Goal: Information Seeking & Learning: Learn about a topic

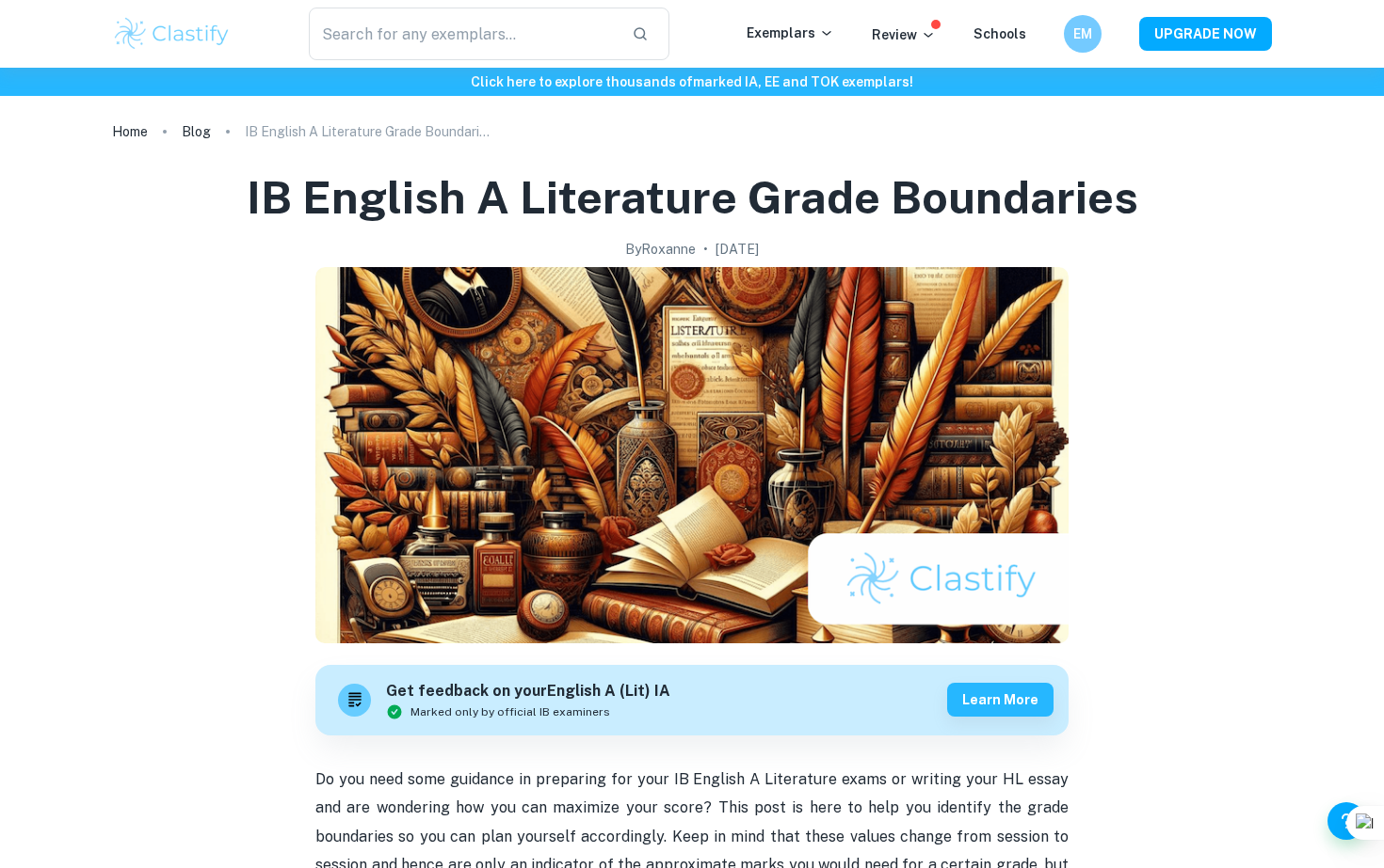
scroll to position [8, 0]
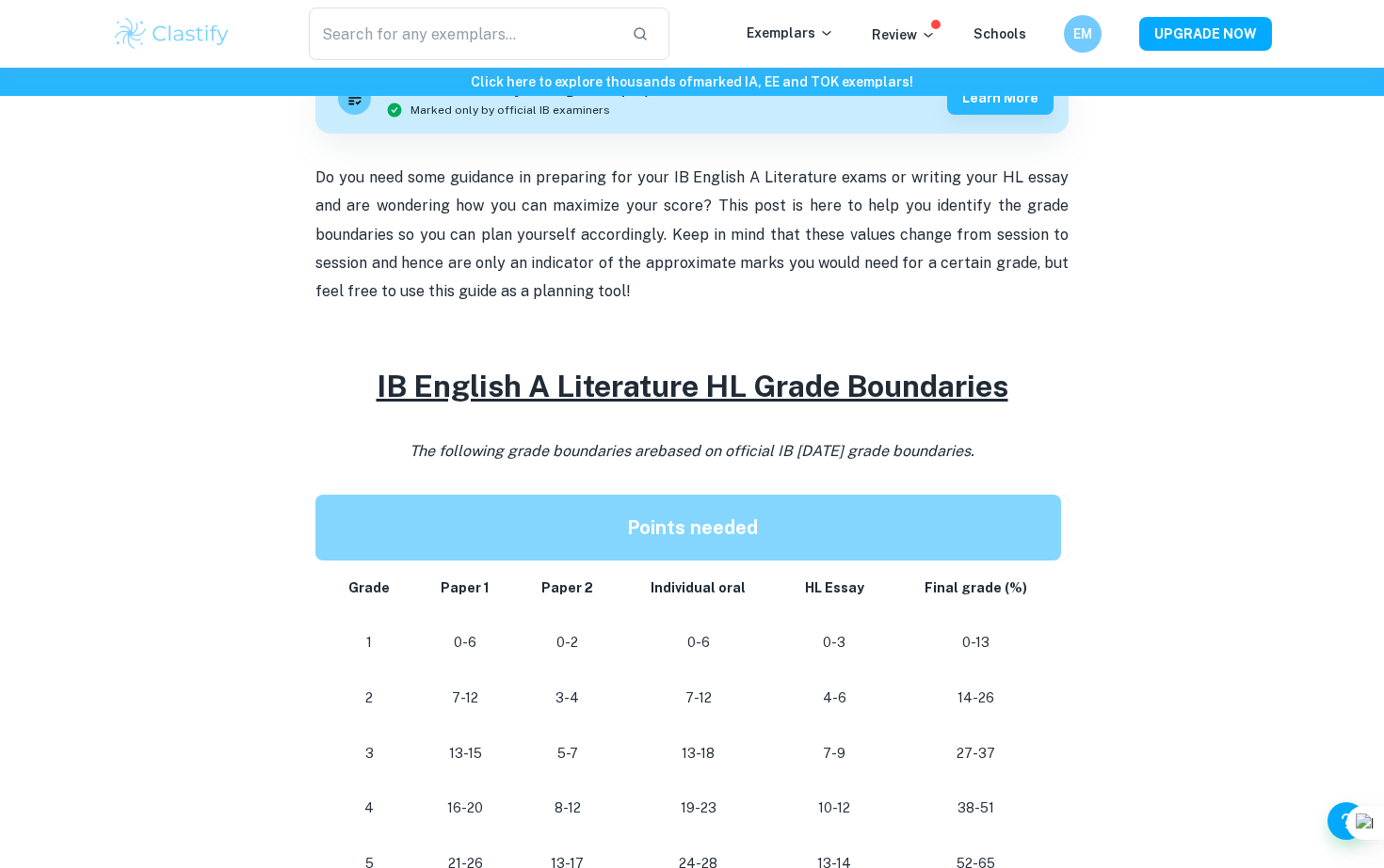
scroll to position [627, 0]
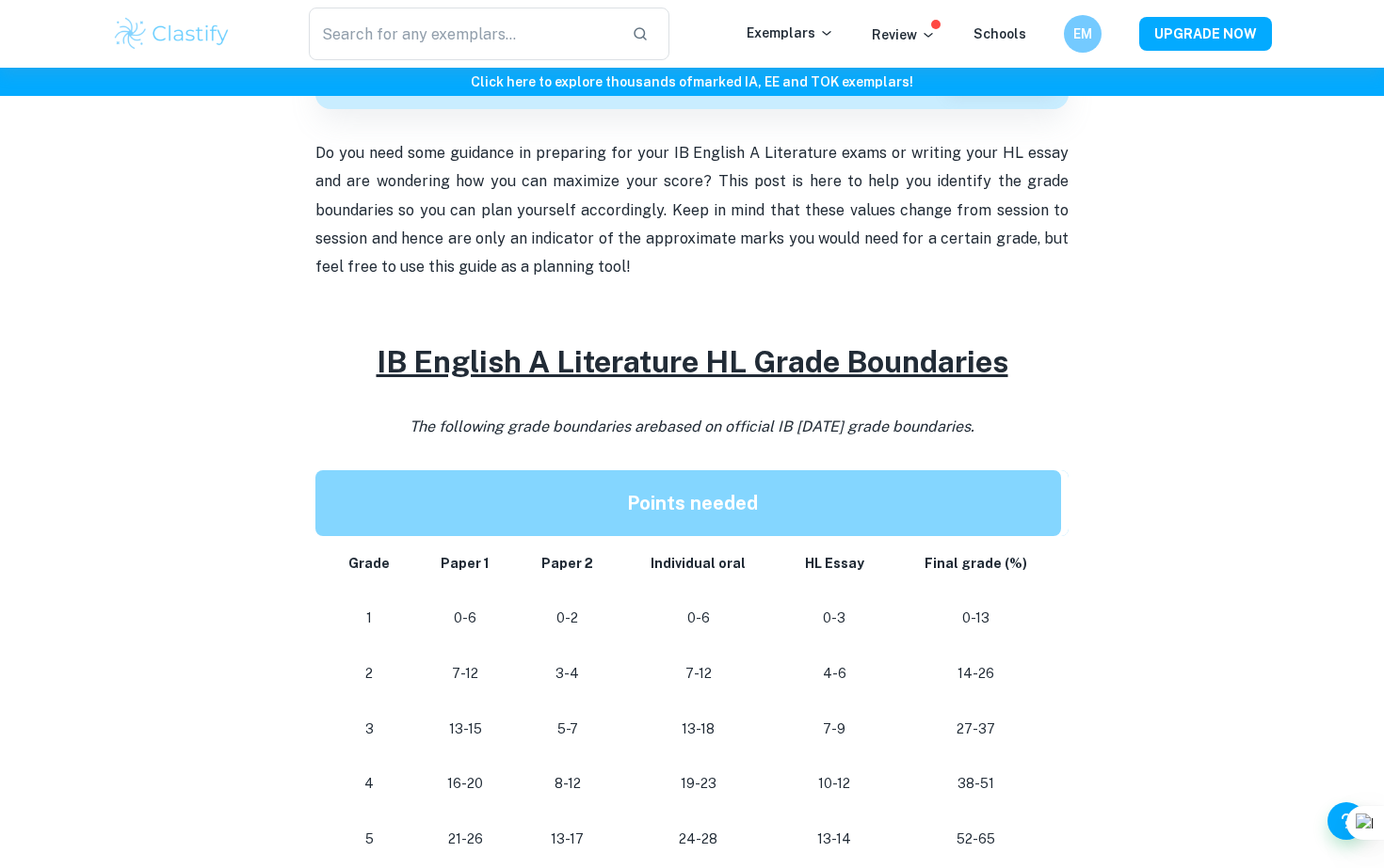
click at [495, 70] on div "Click here to explore thousands of marked IA, EE and TOK exemplars !" at bounding box center [692, 82] width 1384 height 29
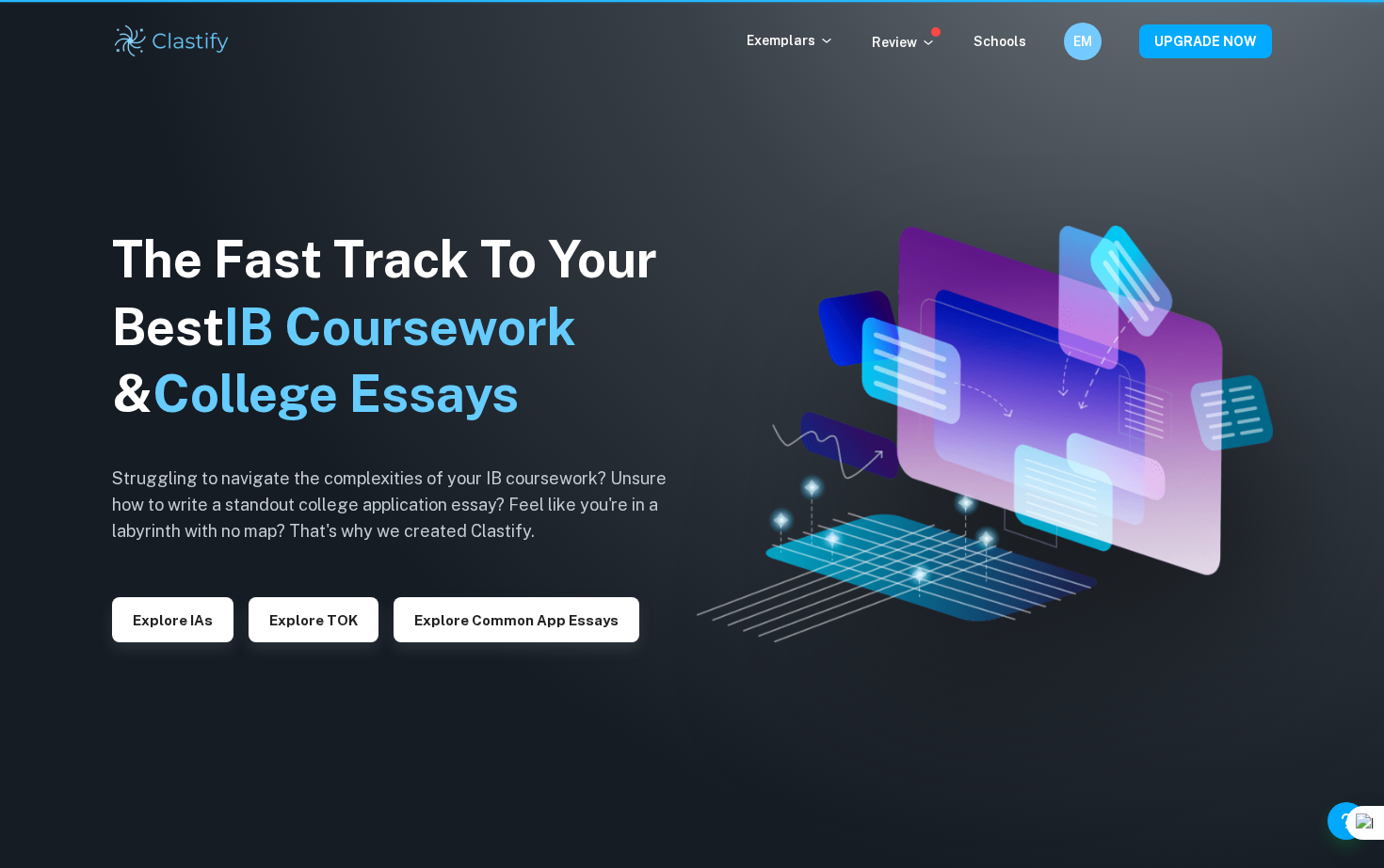
click at [495, 52] on div "Exemplars Review Schools EM UPGRADE NOW" at bounding box center [692, 41] width 1204 height 38
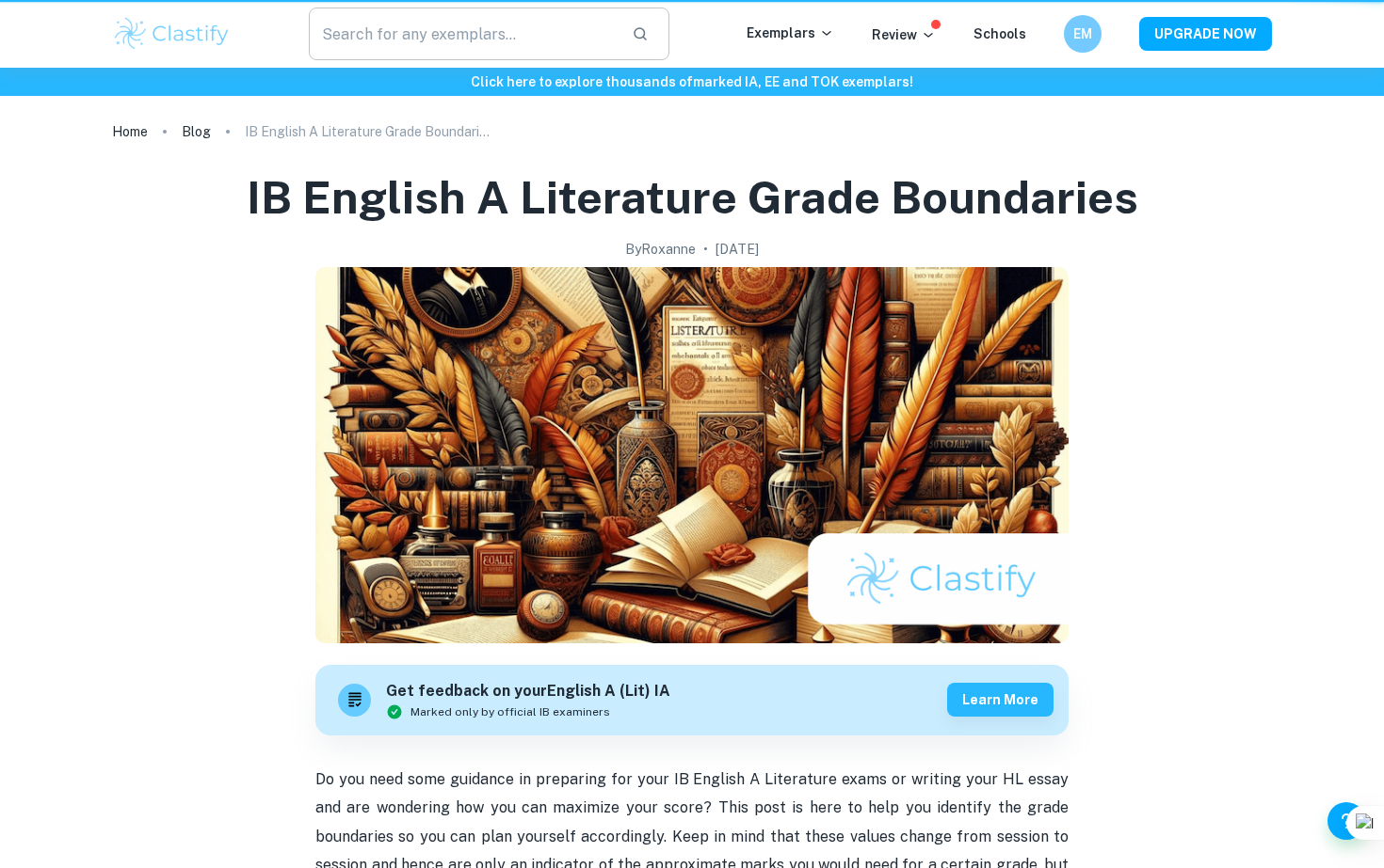
click at [493, 41] on input "text" at bounding box center [462, 34] width 308 height 52
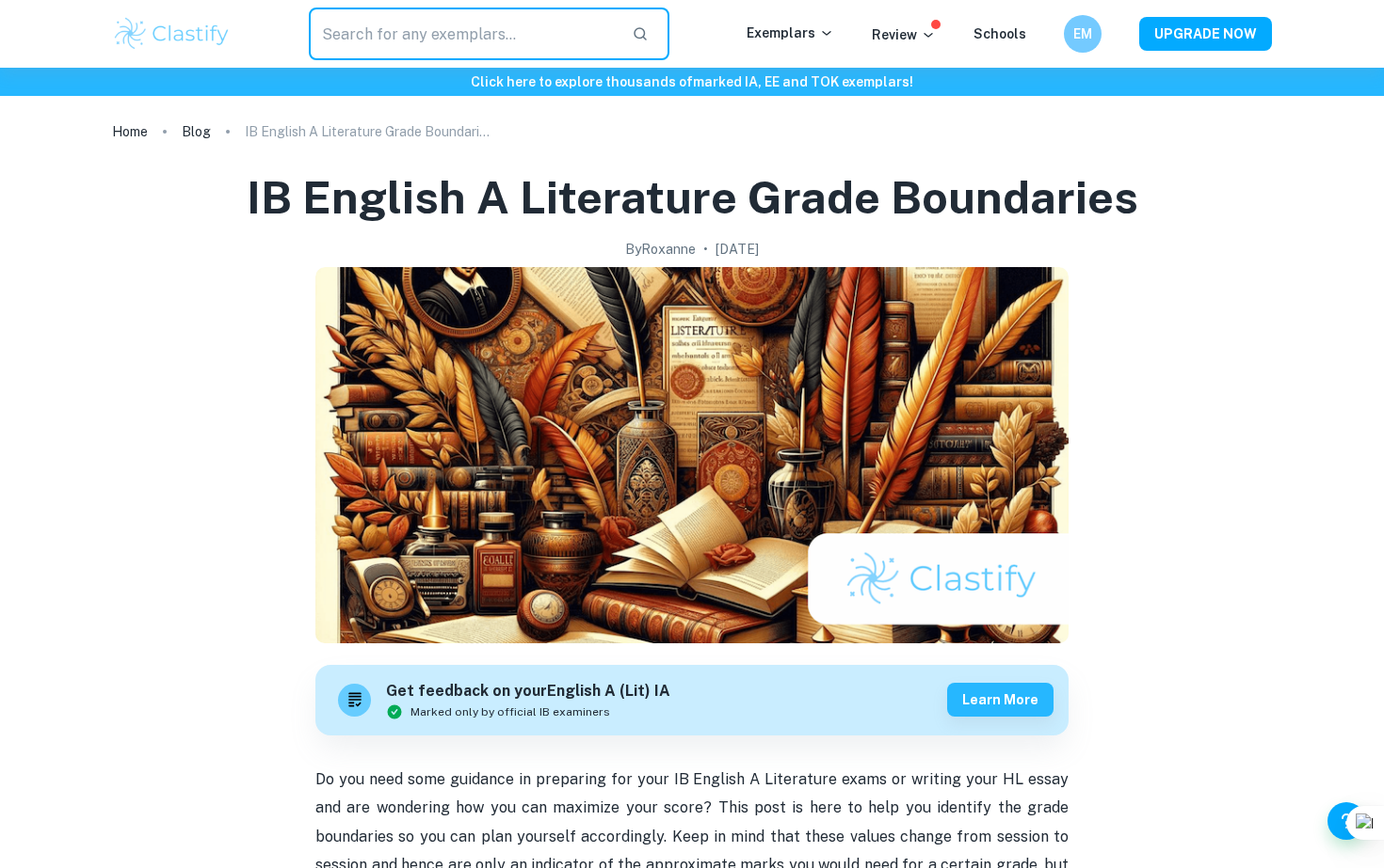
type input "u"
type input "english"
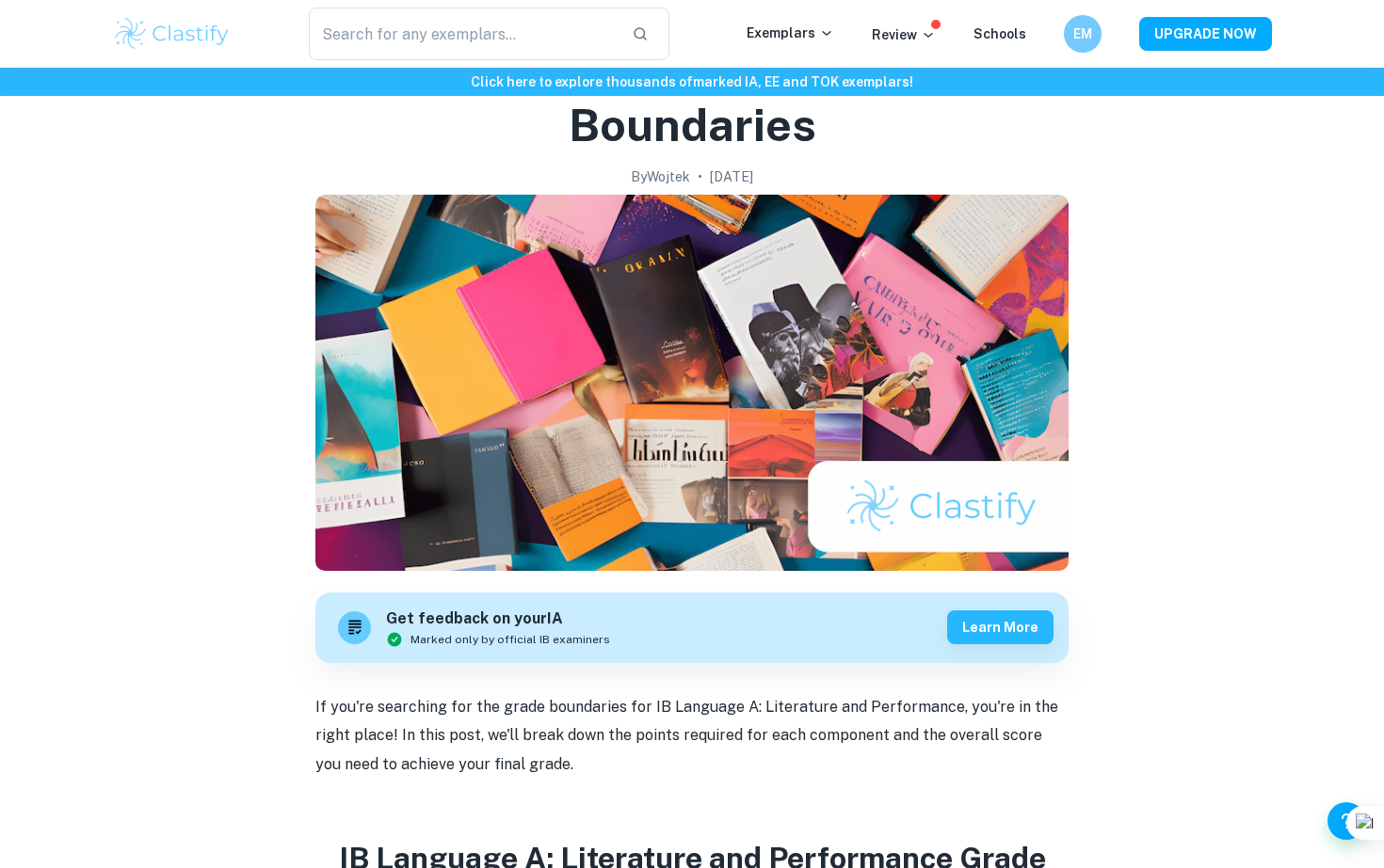
scroll to position [134, 0]
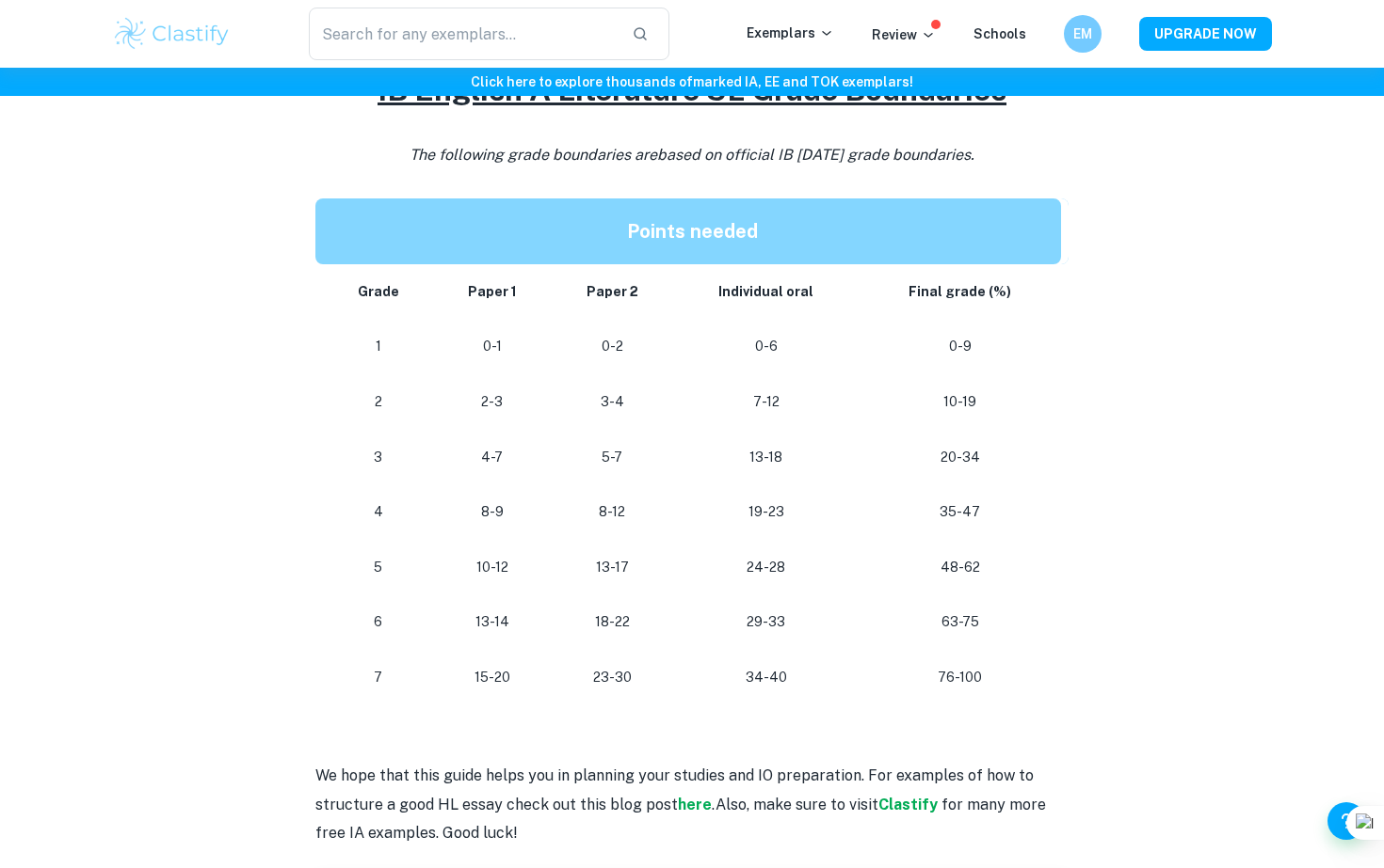
scroll to position [1614, 0]
